Goal: Find specific page/section: Find specific page/section

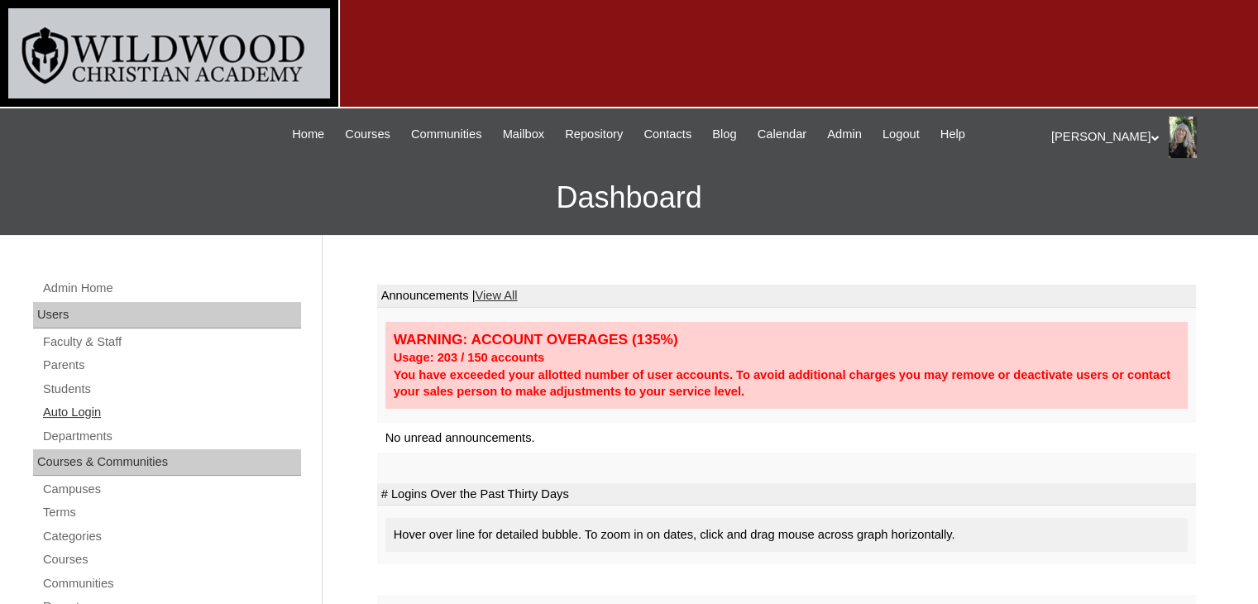
click at [60, 408] on link "Auto Login" at bounding box center [171, 412] width 260 height 21
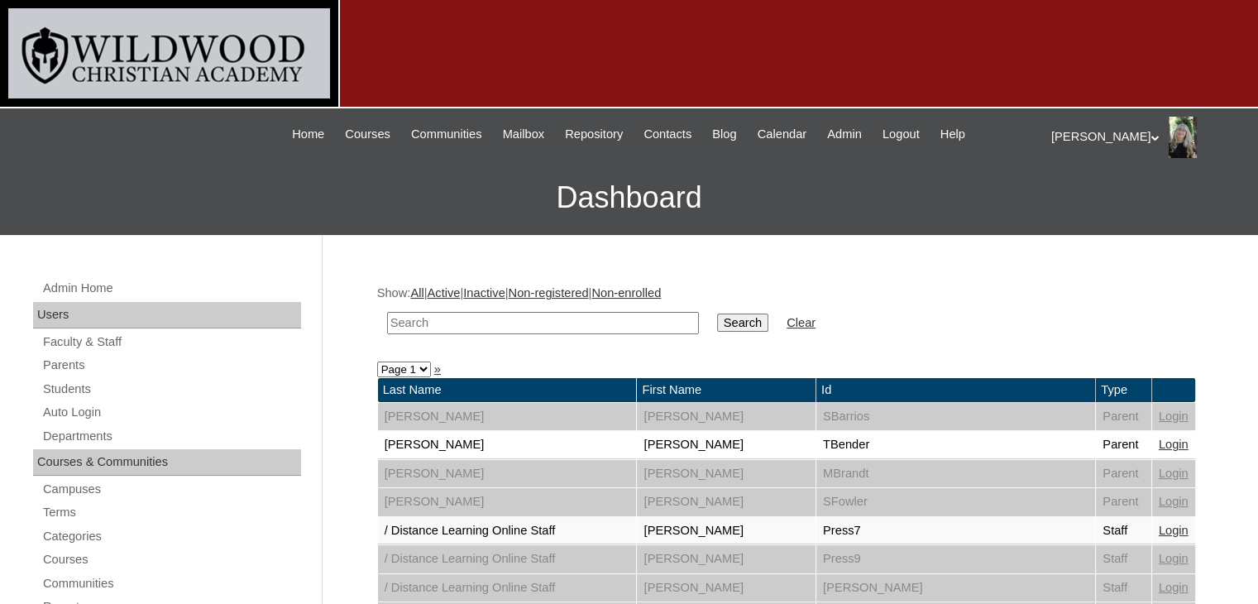
click at [419, 323] on input "text" at bounding box center [543, 323] width 312 height 22
type input "carreon"
click at [717, 314] on input "Search" at bounding box center [742, 323] width 51 height 18
